Goal: Obtain resource: Obtain resource

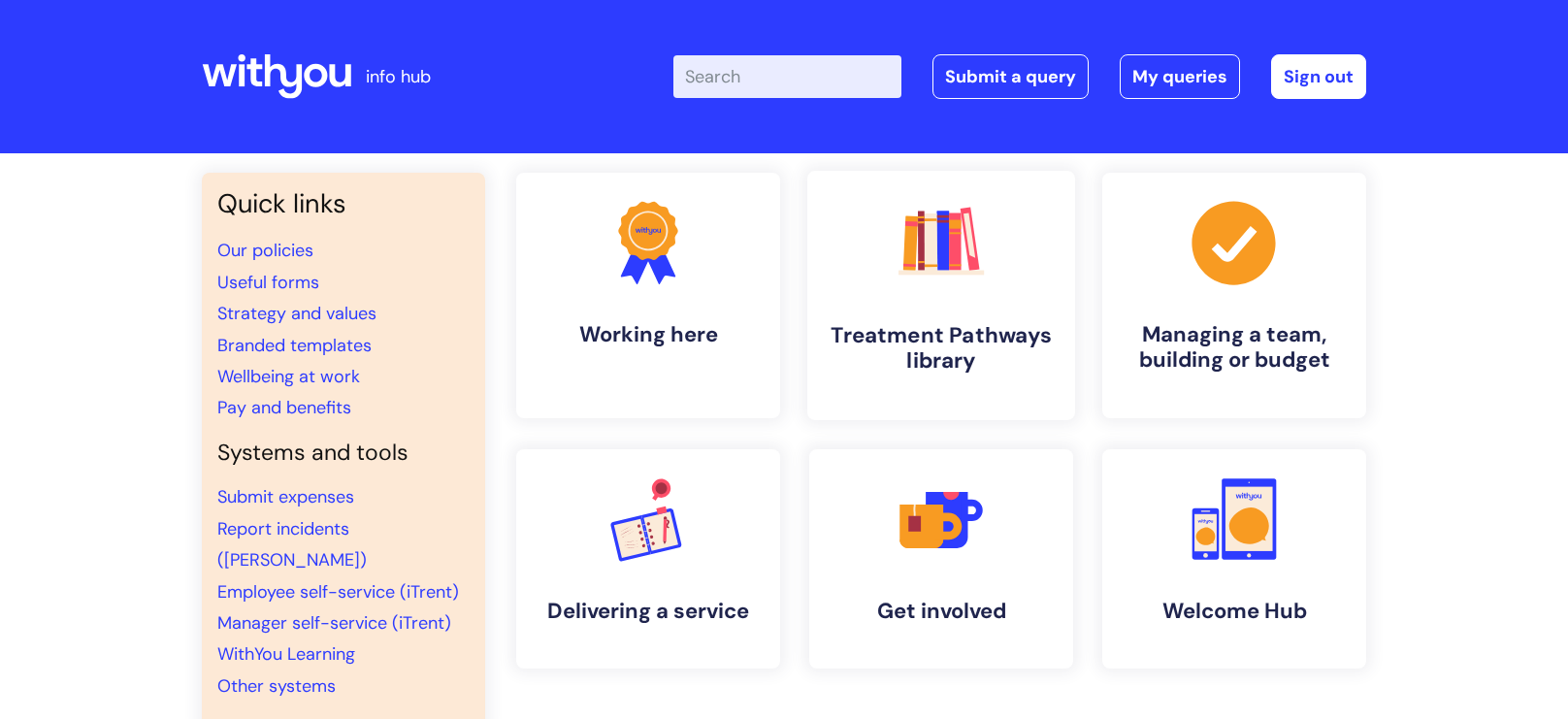
click at [960, 303] on link ".cls-1{fill:#f89b22;}.cls-1,.cls-2,.cls-3,.cls-4,.cls-5,.cls-6,.cls-7{stroke-wi…" at bounding box center [941, 295] width 268 height 249
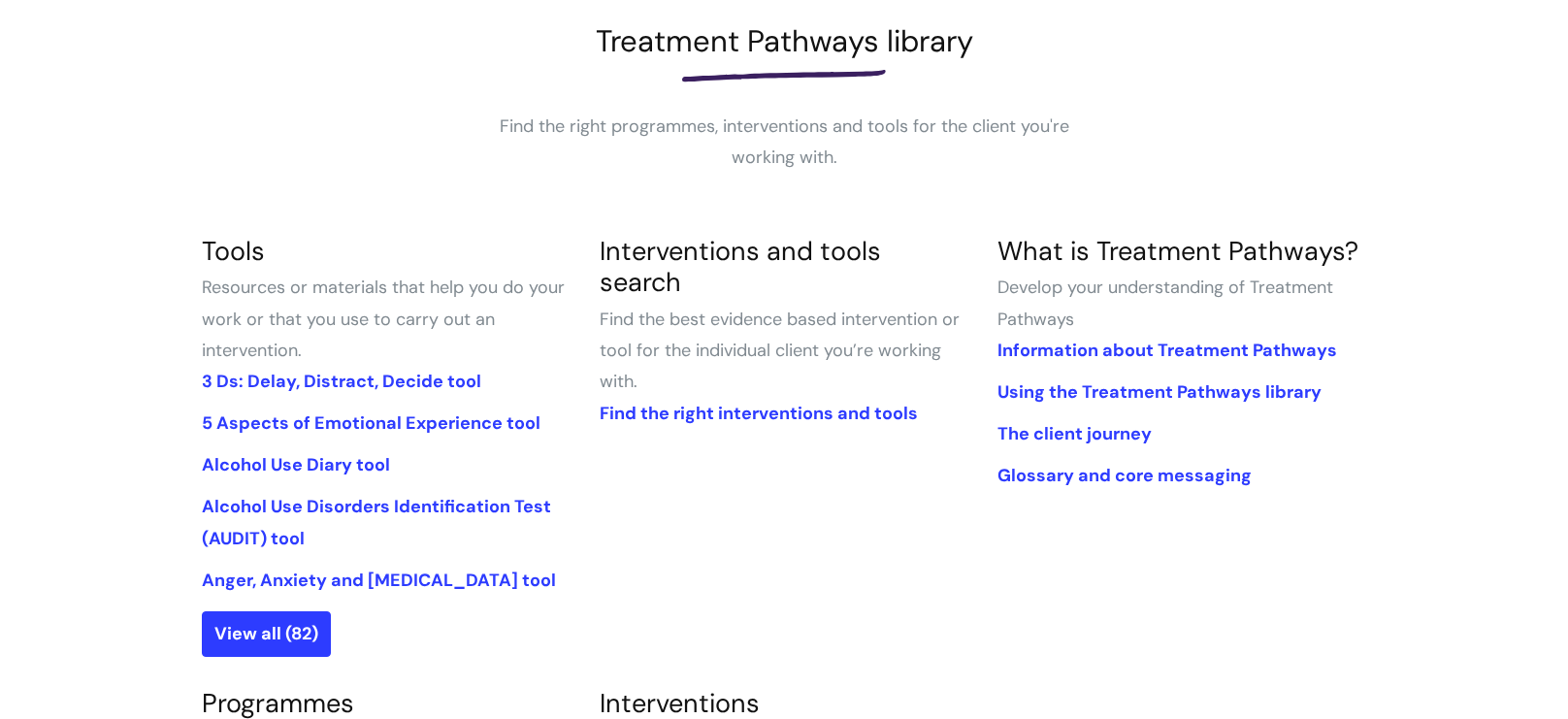
scroll to position [386, 0]
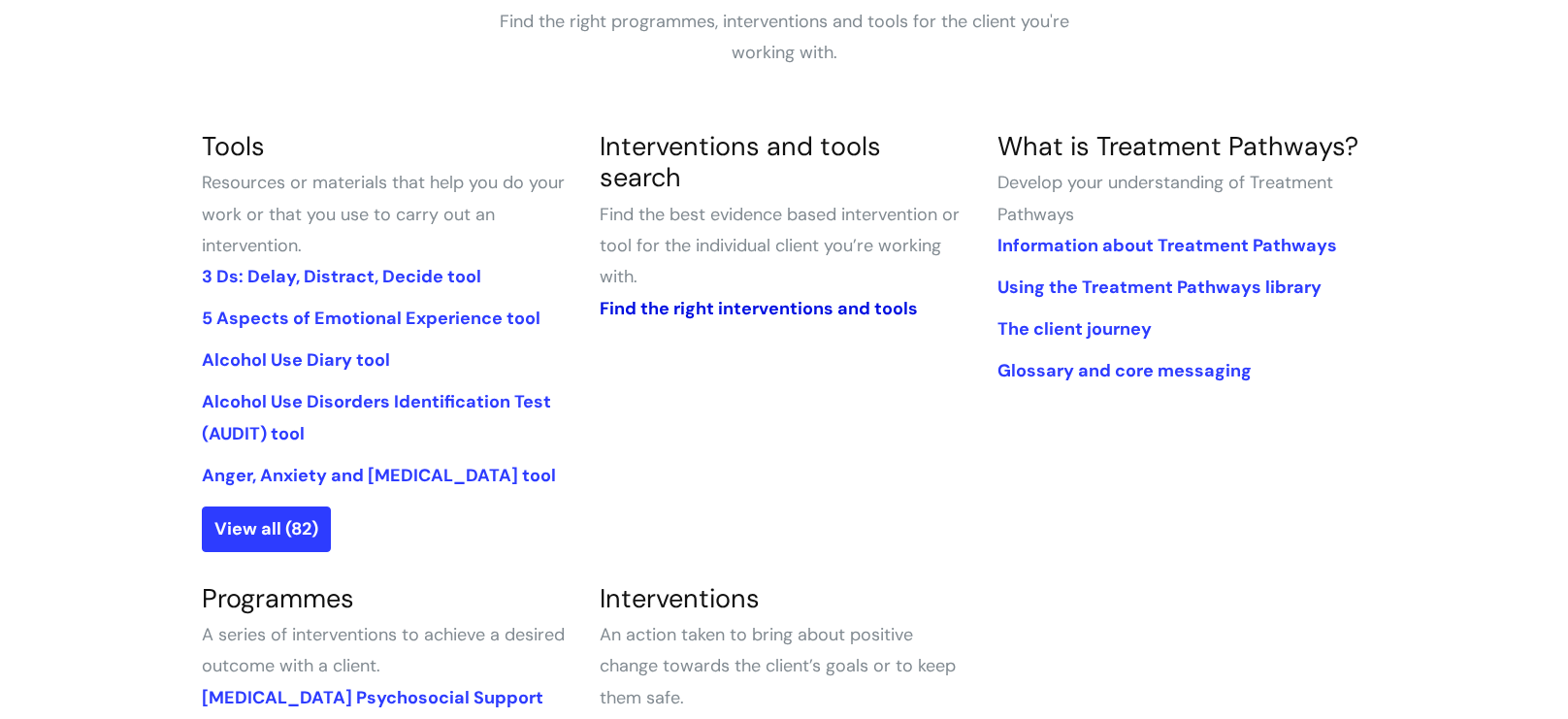
click at [682, 297] on link "Find the right interventions and tools" at bounding box center [759, 308] width 319 height 23
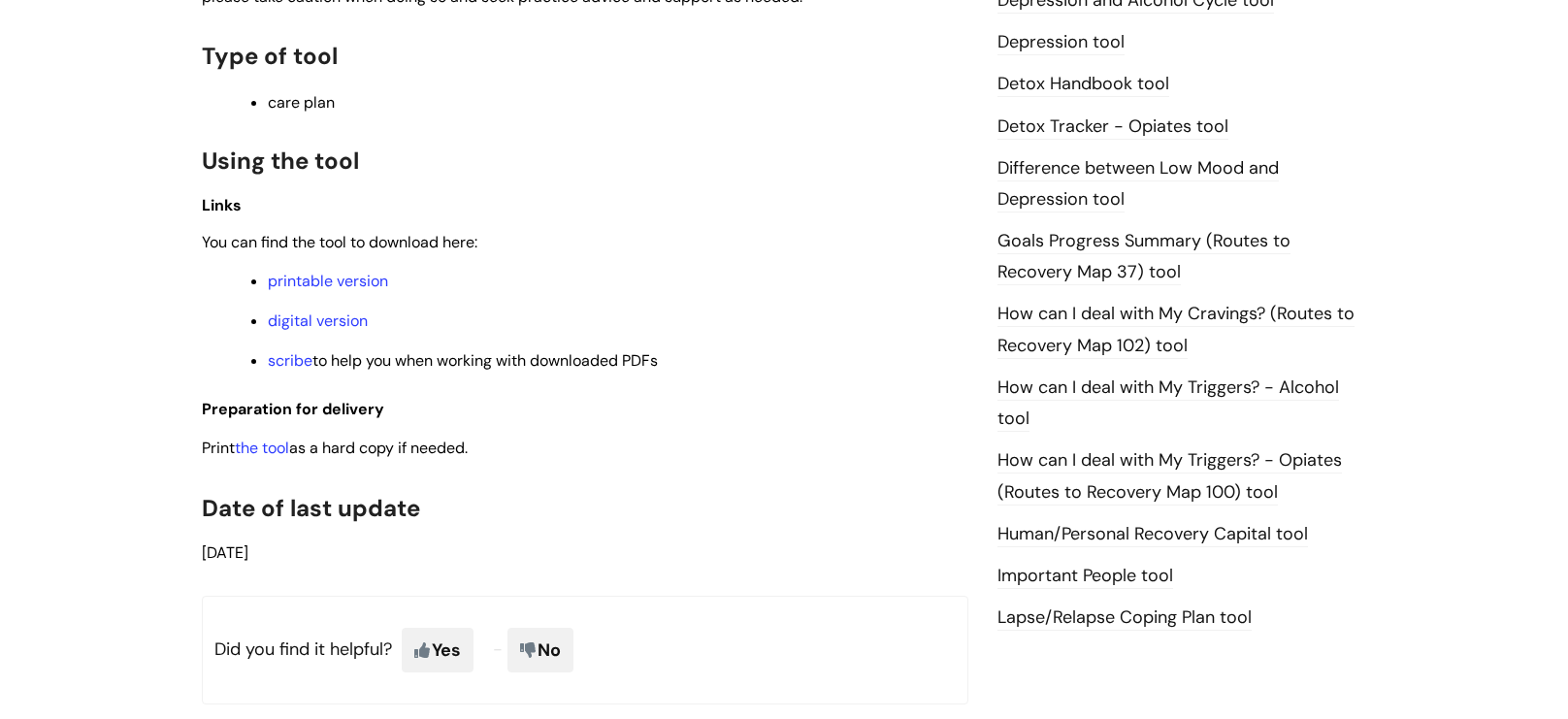
scroll to position [1190, 0]
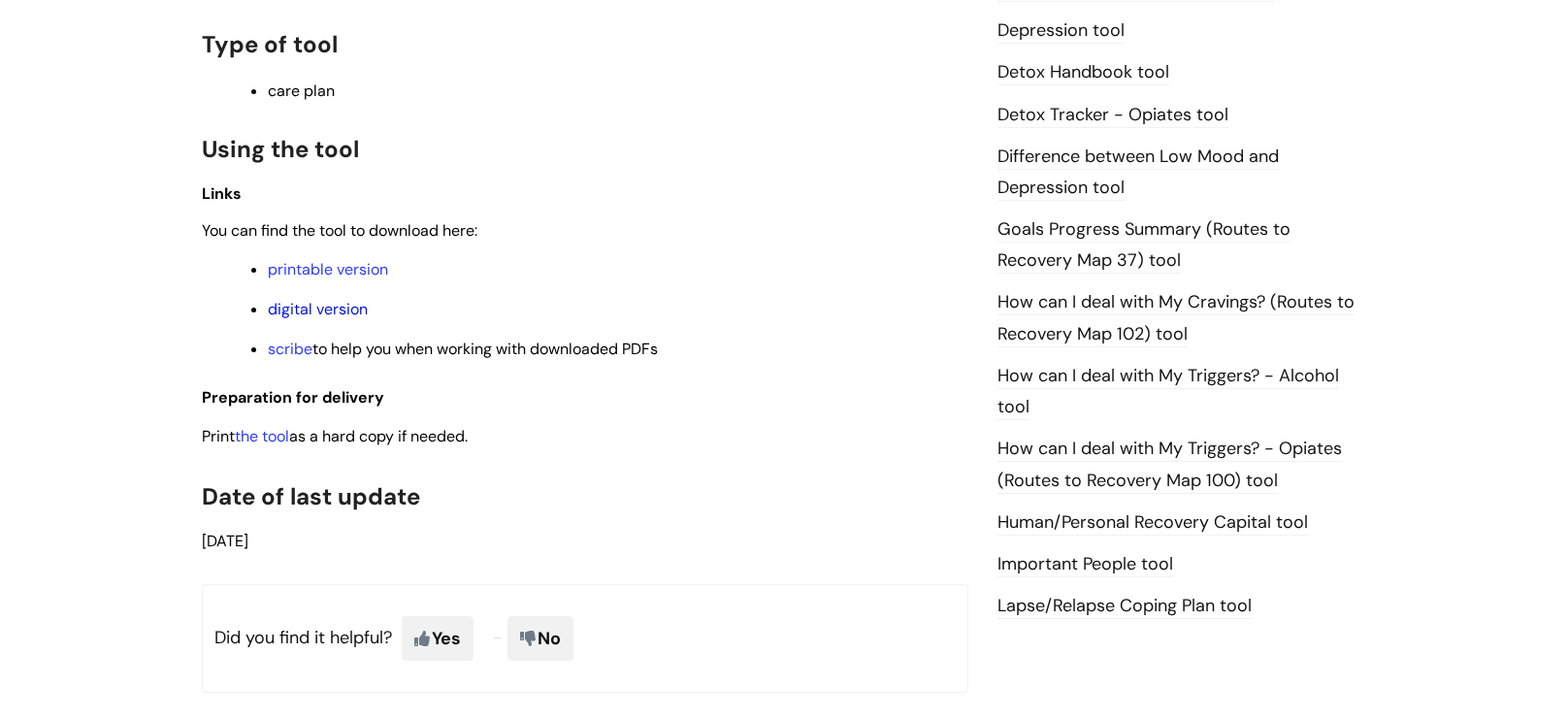
click at [343, 314] on link "digital version" at bounding box center [318, 309] width 100 height 21
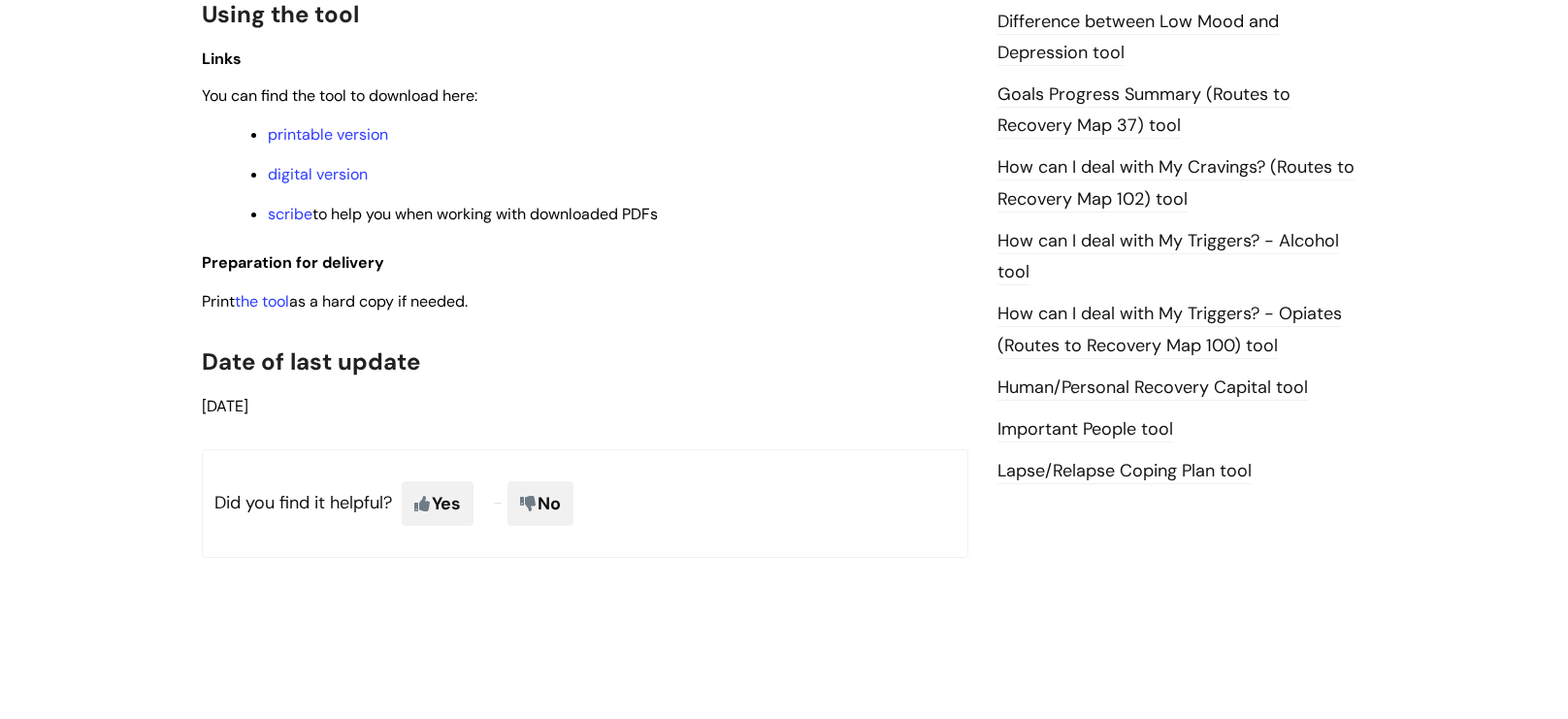
scroll to position [1315, 0]
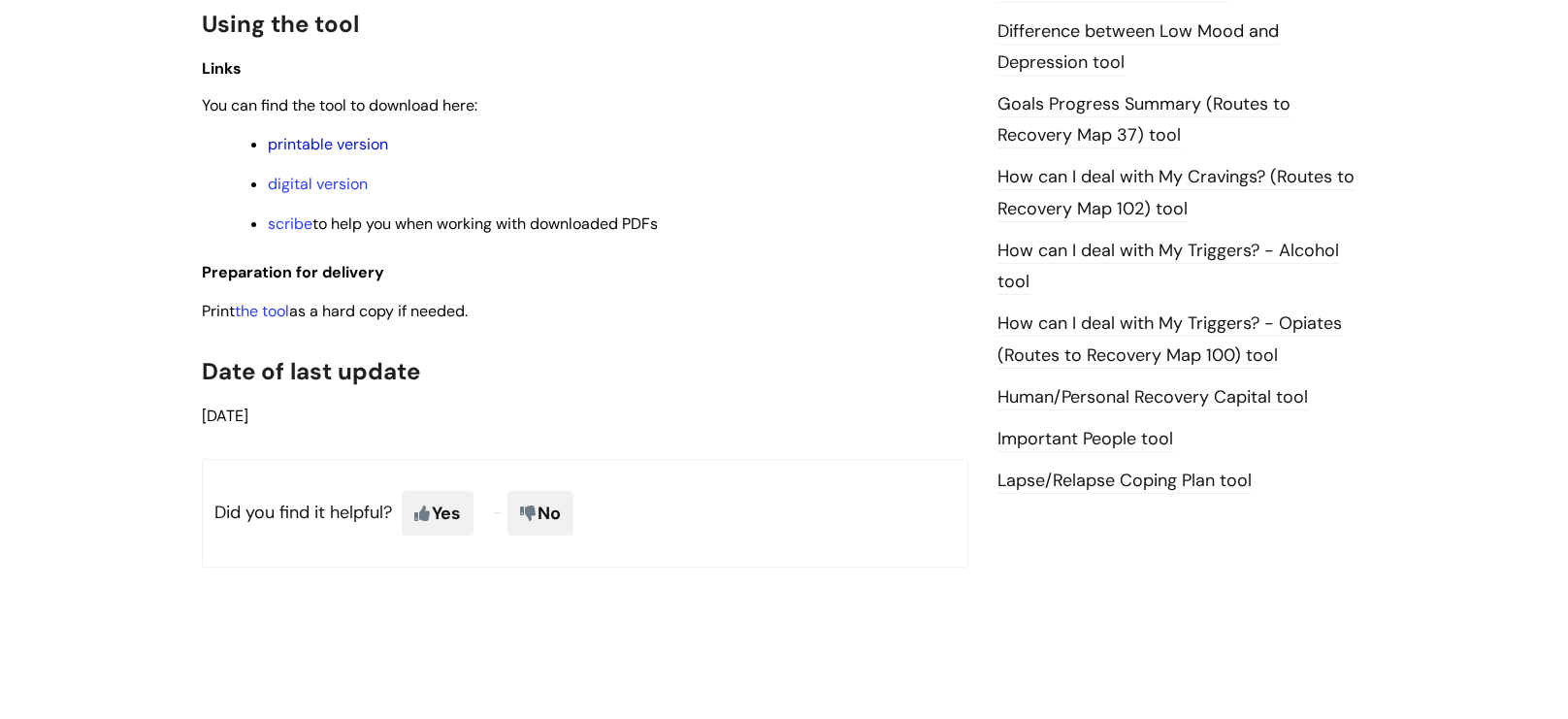
click at [332, 144] on link "printable version" at bounding box center [328, 144] width 120 height 21
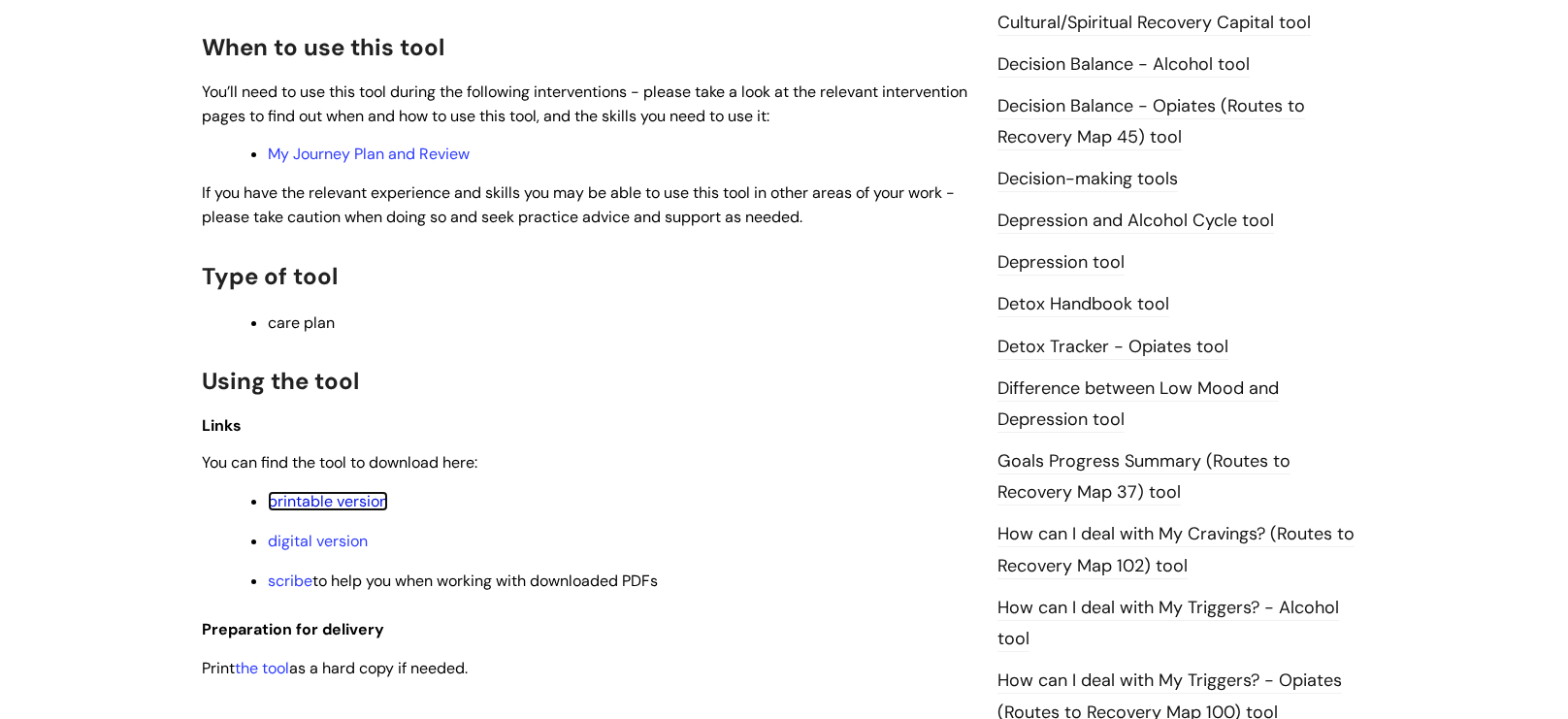
scroll to position [938, 0]
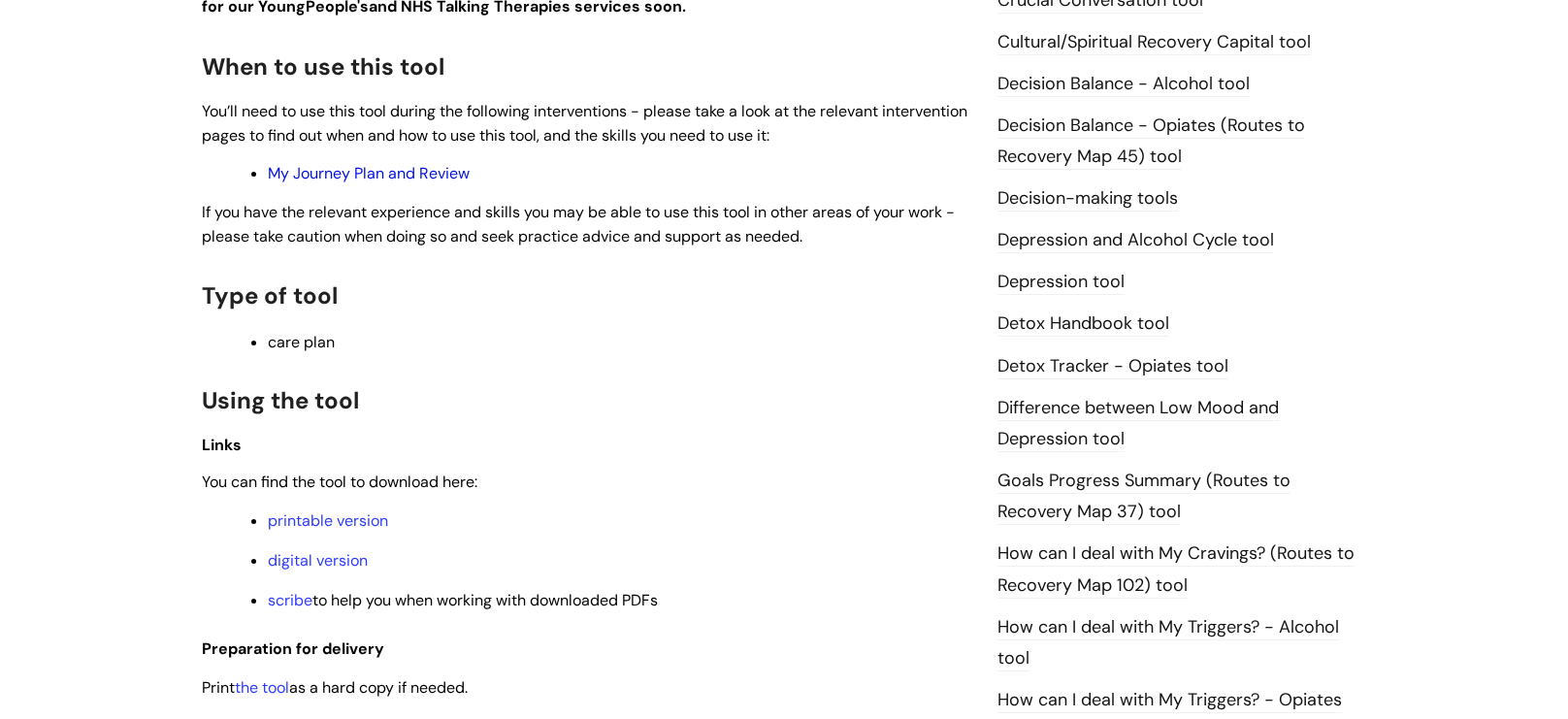
click at [424, 179] on link "My Journey Plan and Review" at bounding box center [368, 173] width 202 height 21
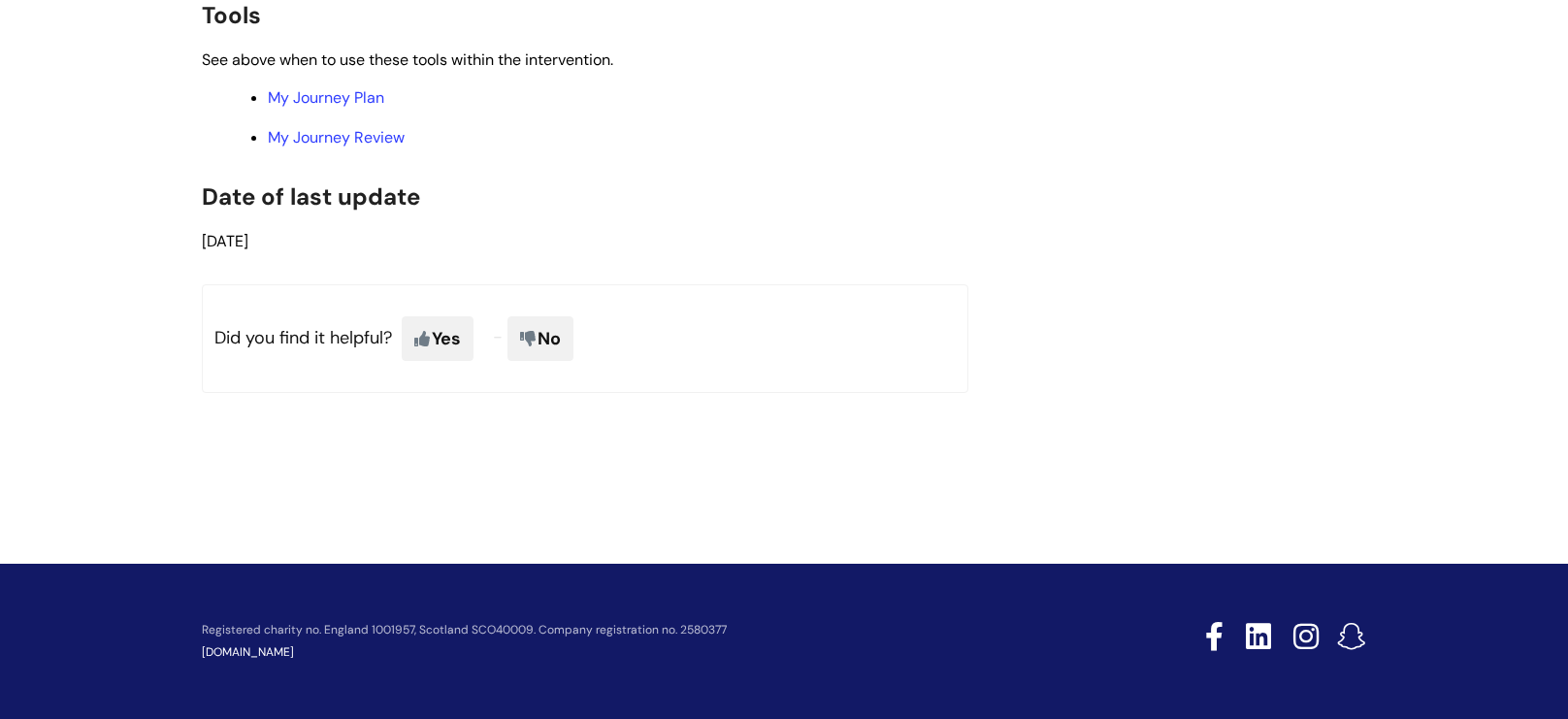
scroll to position [4101, 0]
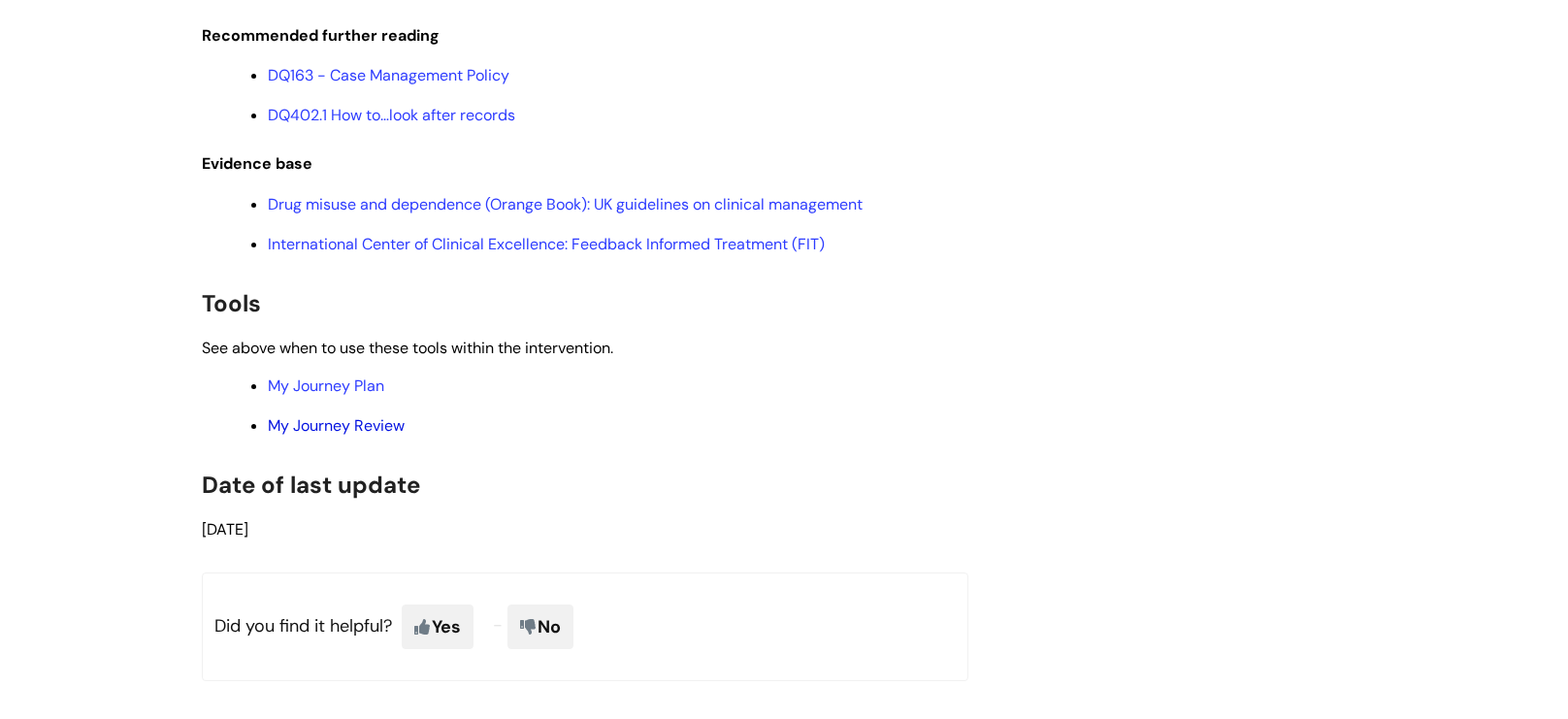
click at [308, 436] on link "My Journey Review" at bounding box center [337, 425] width 137 height 21
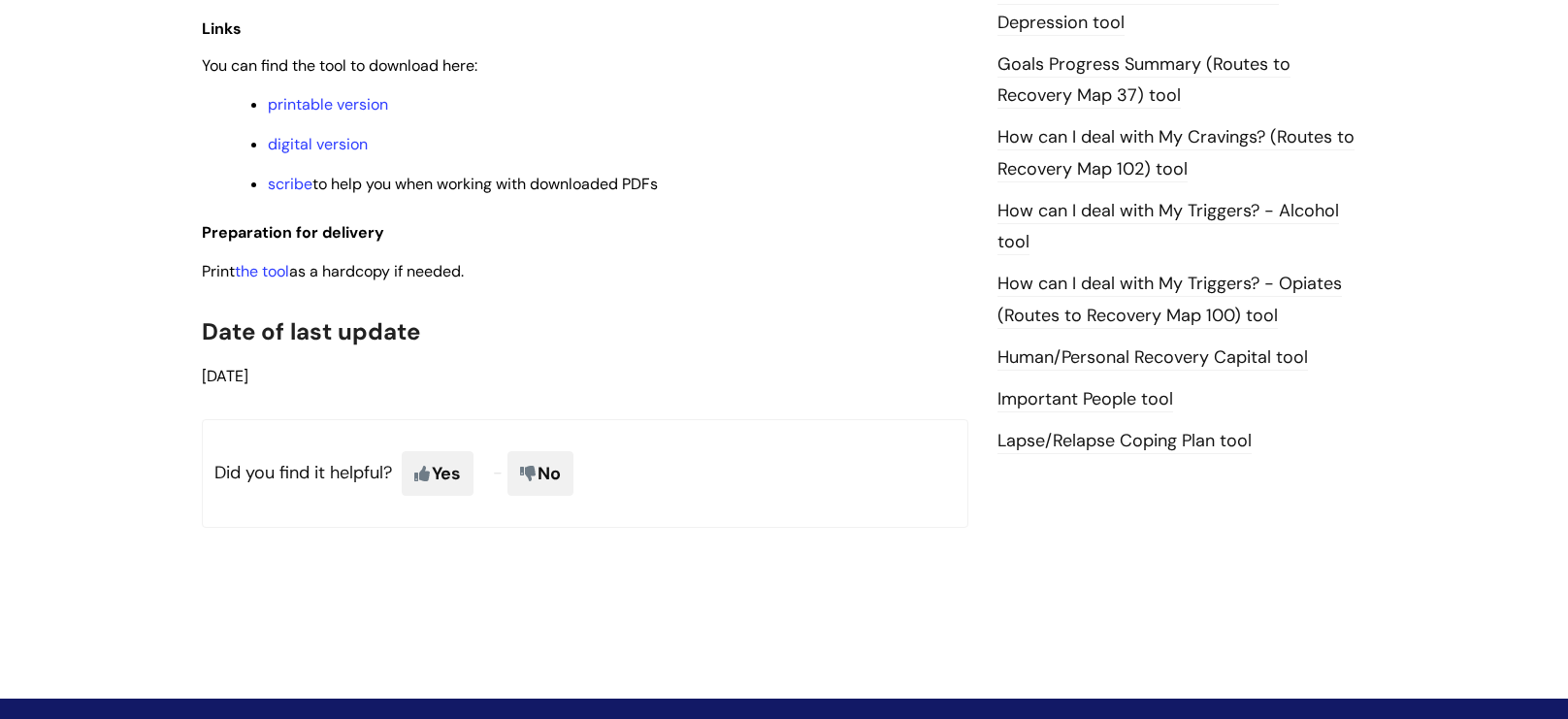
scroll to position [1020, 0]
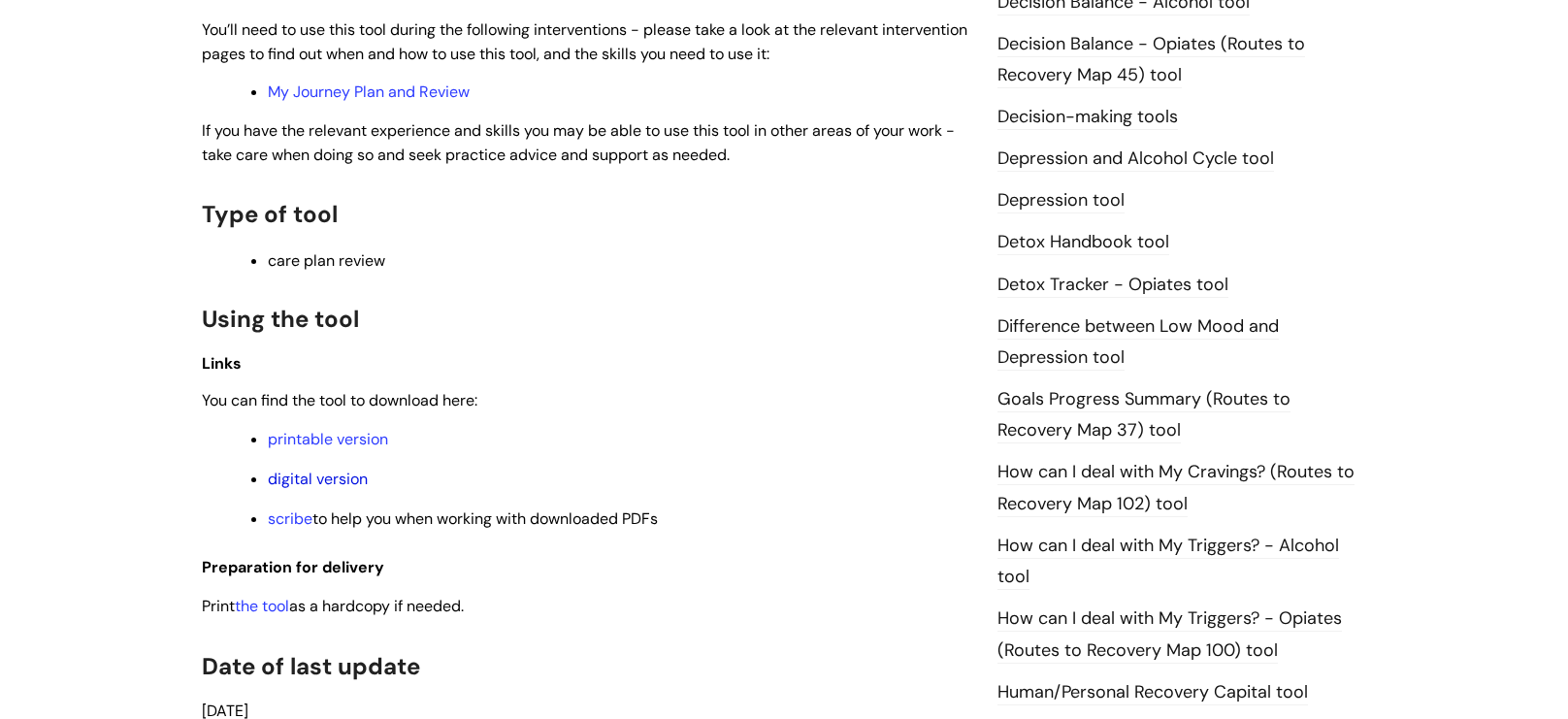
click at [320, 485] on link "digital version" at bounding box center [318, 479] width 100 height 21
click at [355, 443] on link "printable version" at bounding box center [328, 439] width 120 height 21
